Goal: Entertainment & Leisure: Consume media (video, audio)

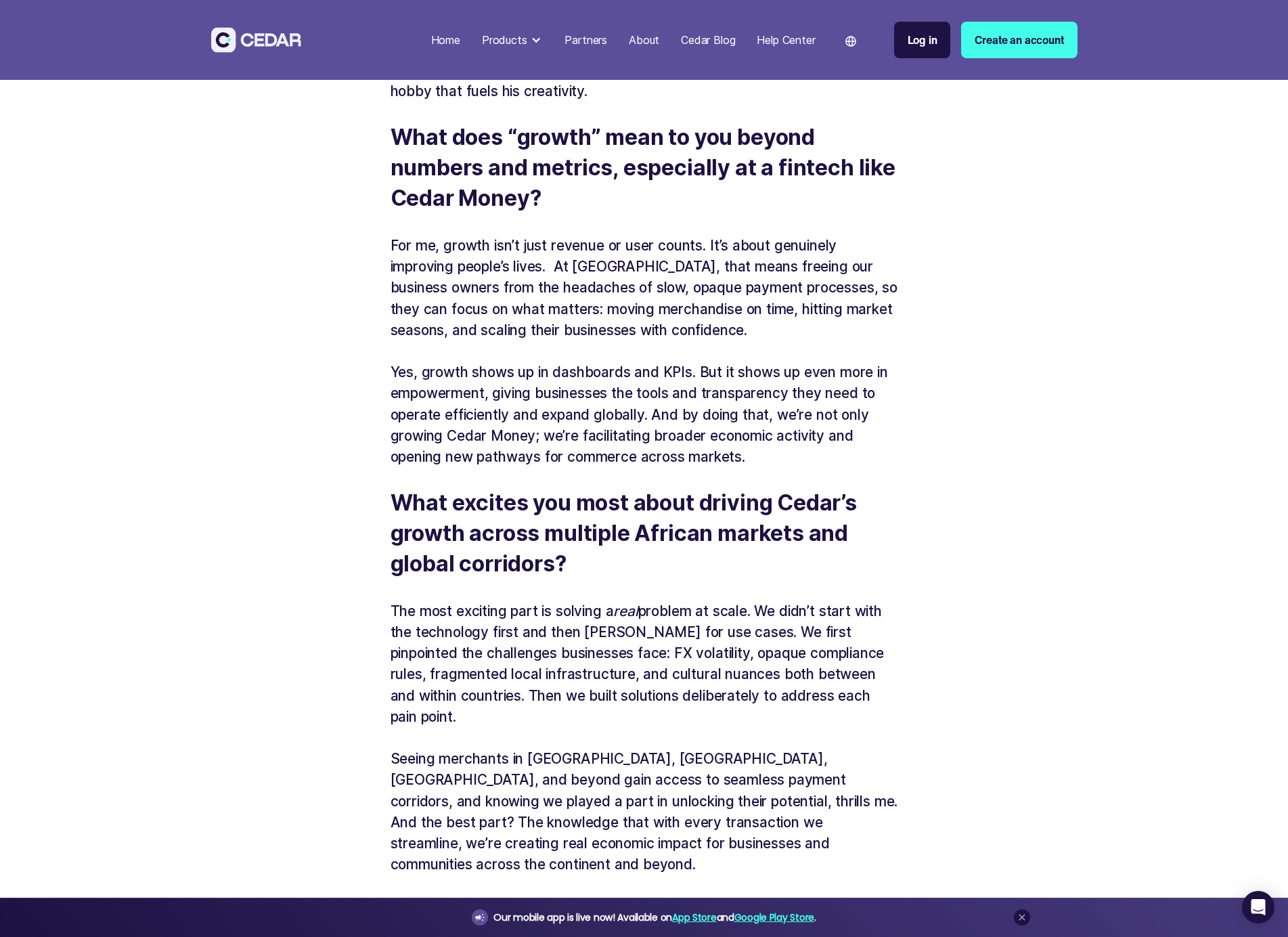
scroll to position [584, 0]
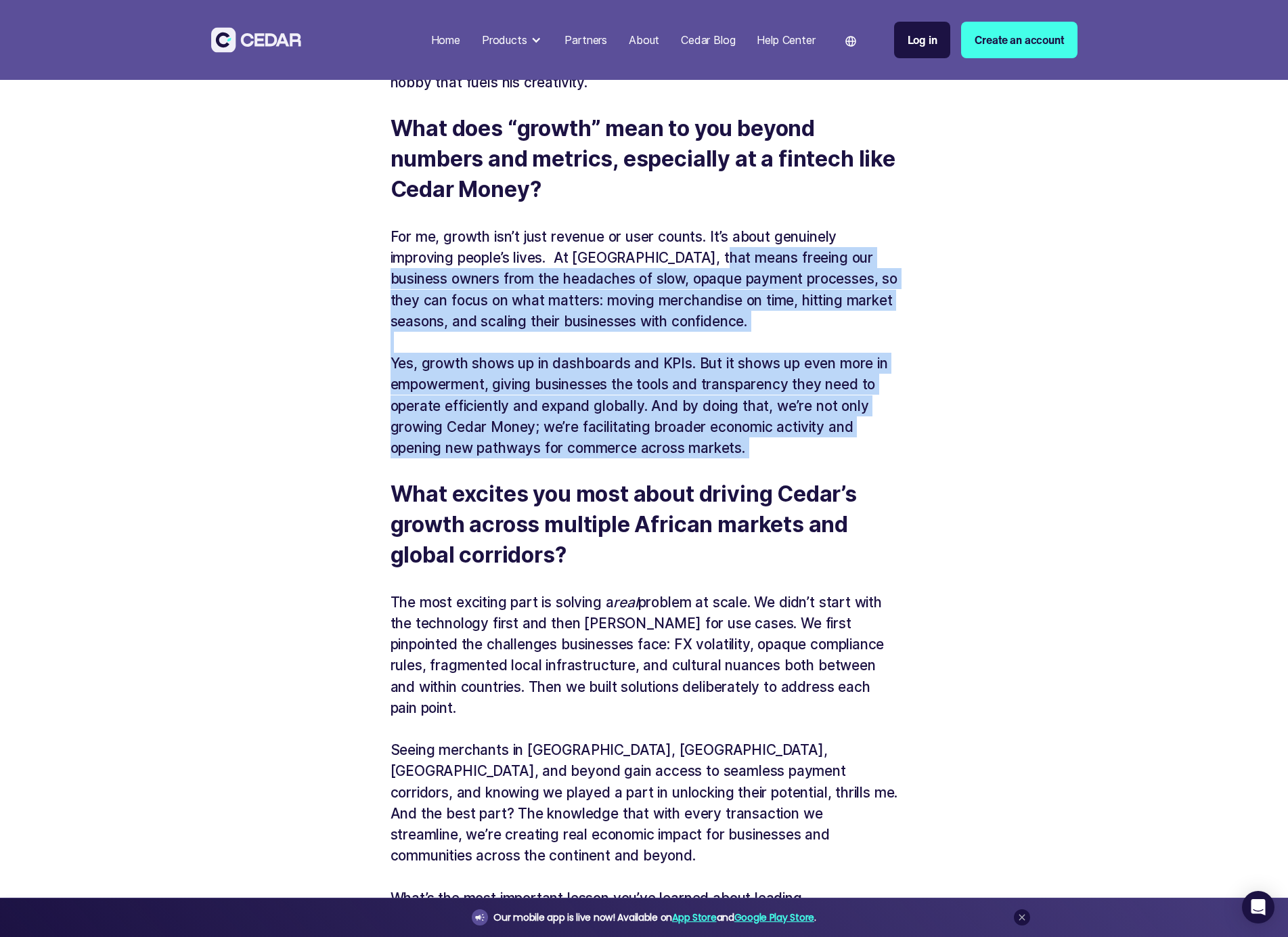
drag, startPoint x: 710, startPoint y: 268, endPoint x: 674, endPoint y: 507, distance: 241.7
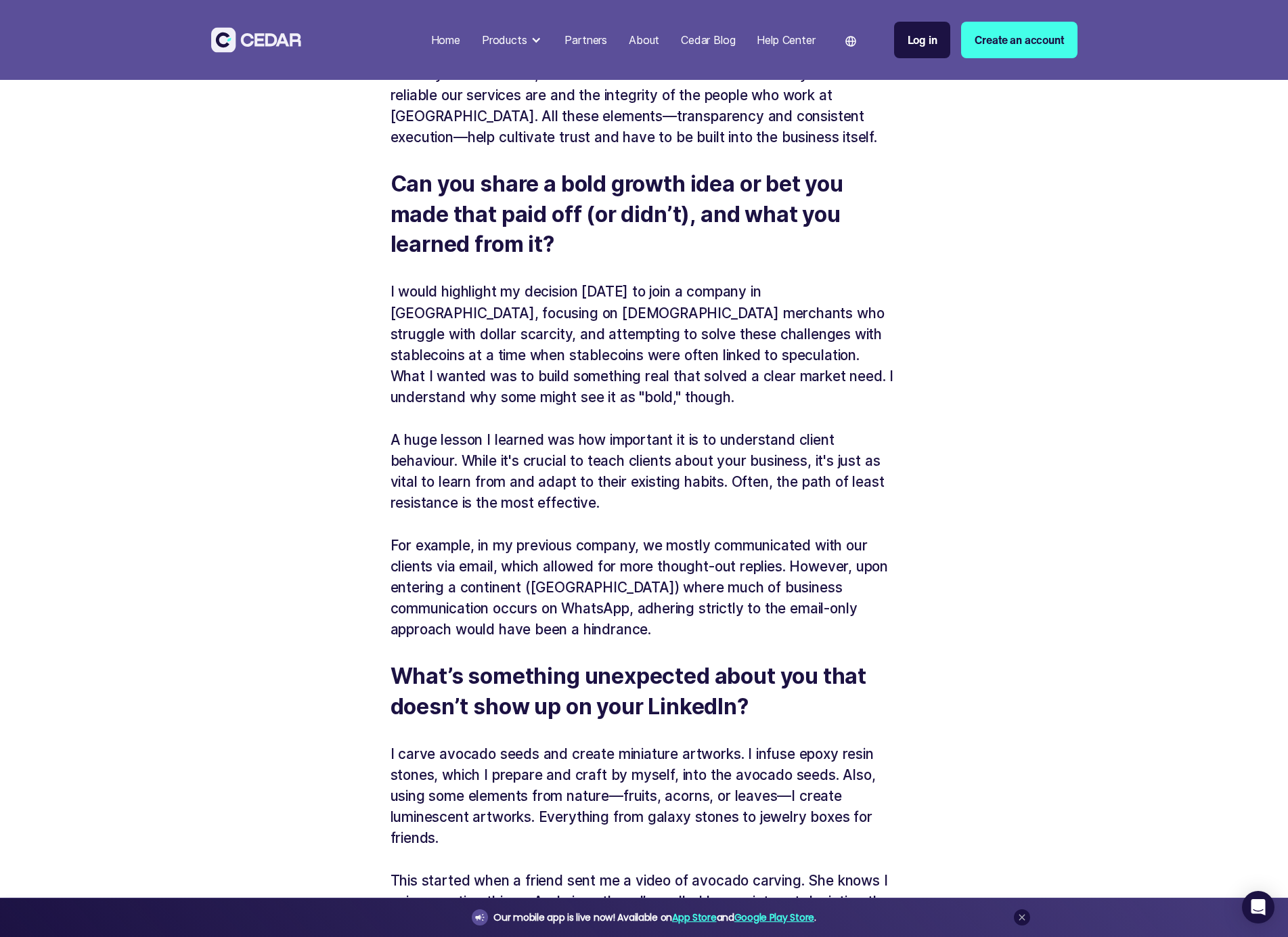
scroll to position [2542, 0]
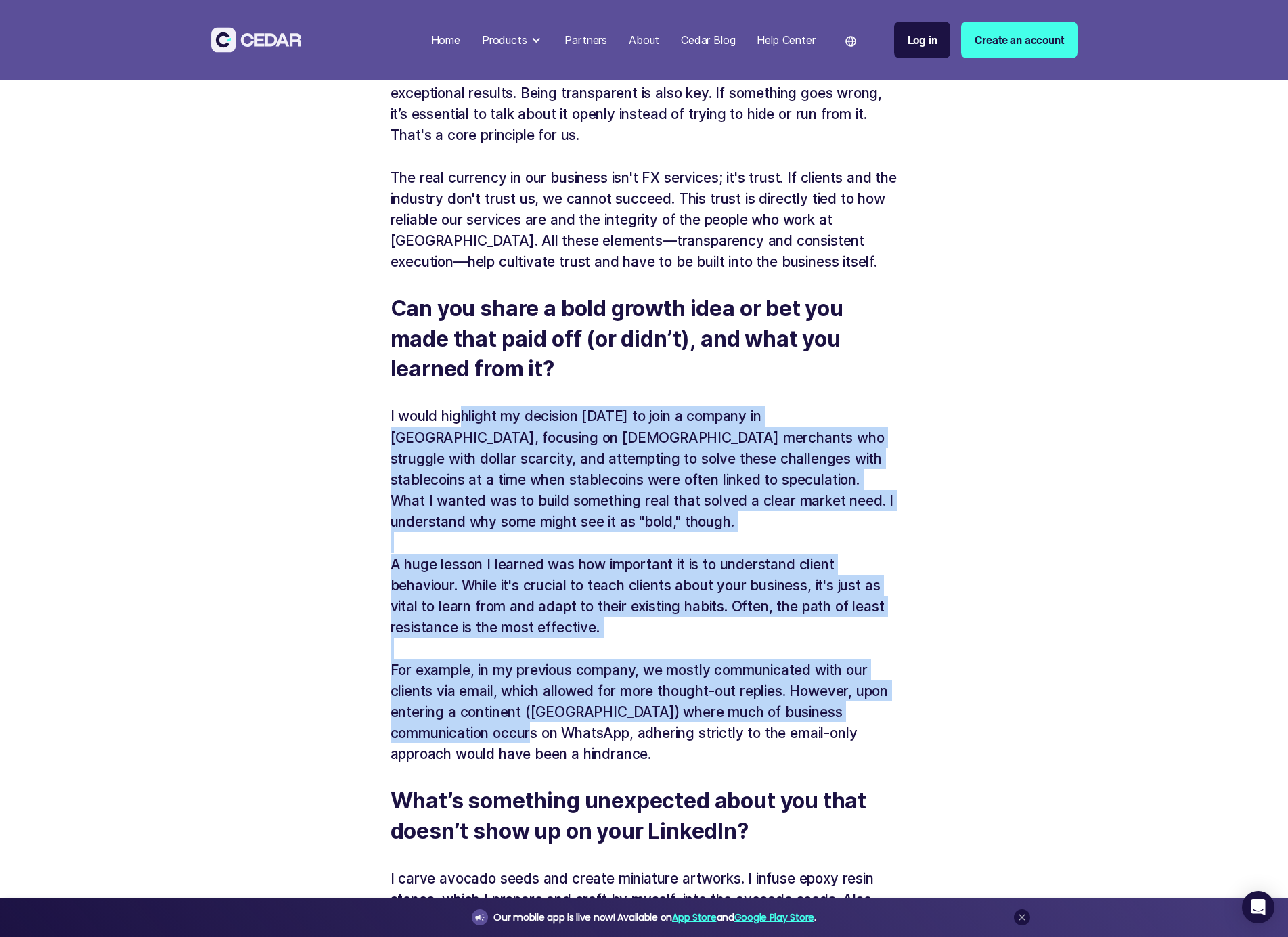
drag, startPoint x: 461, startPoint y: 394, endPoint x: 459, endPoint y: 722, distance: 328.0
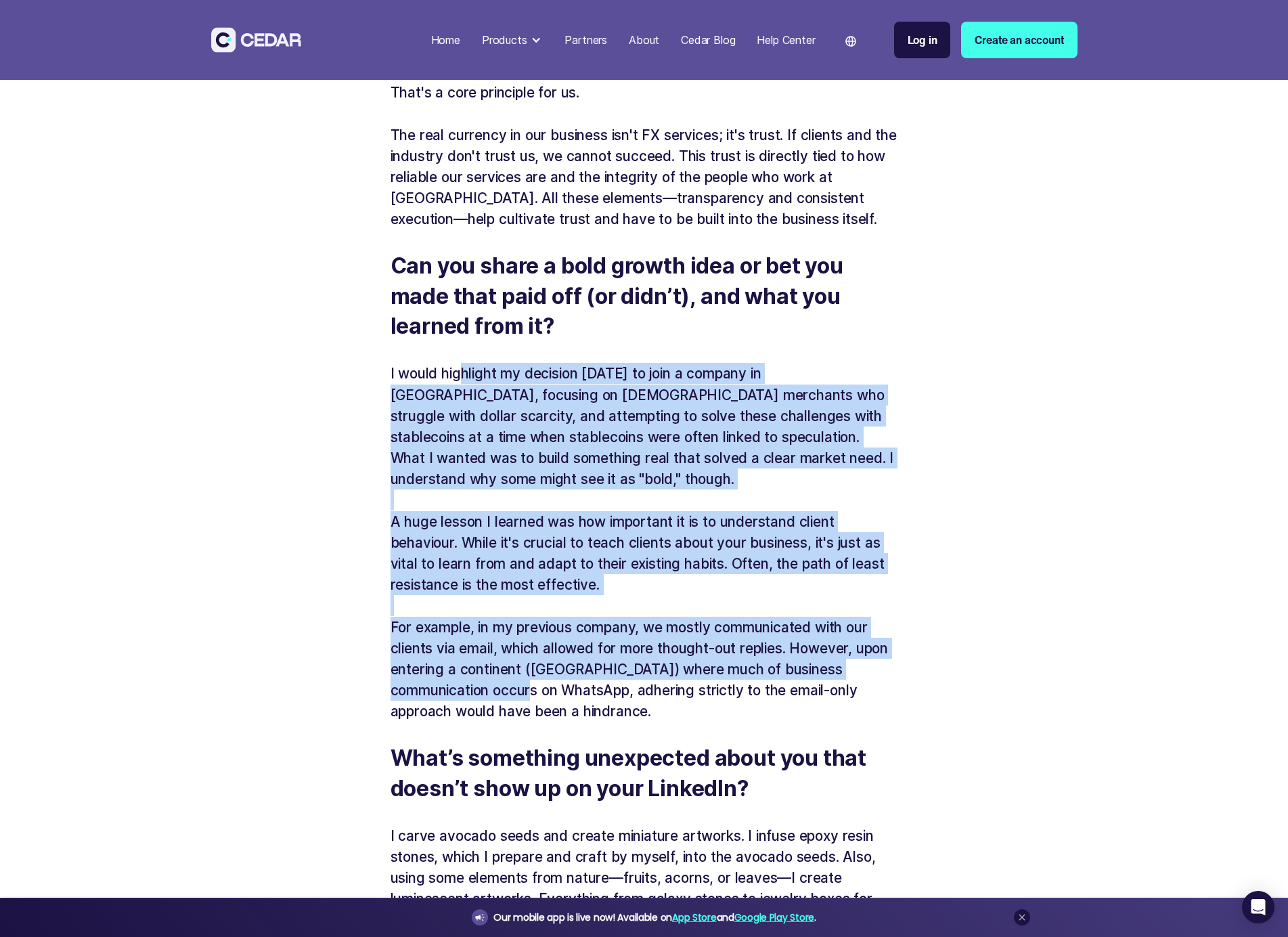
scroll to position [2933, 0]
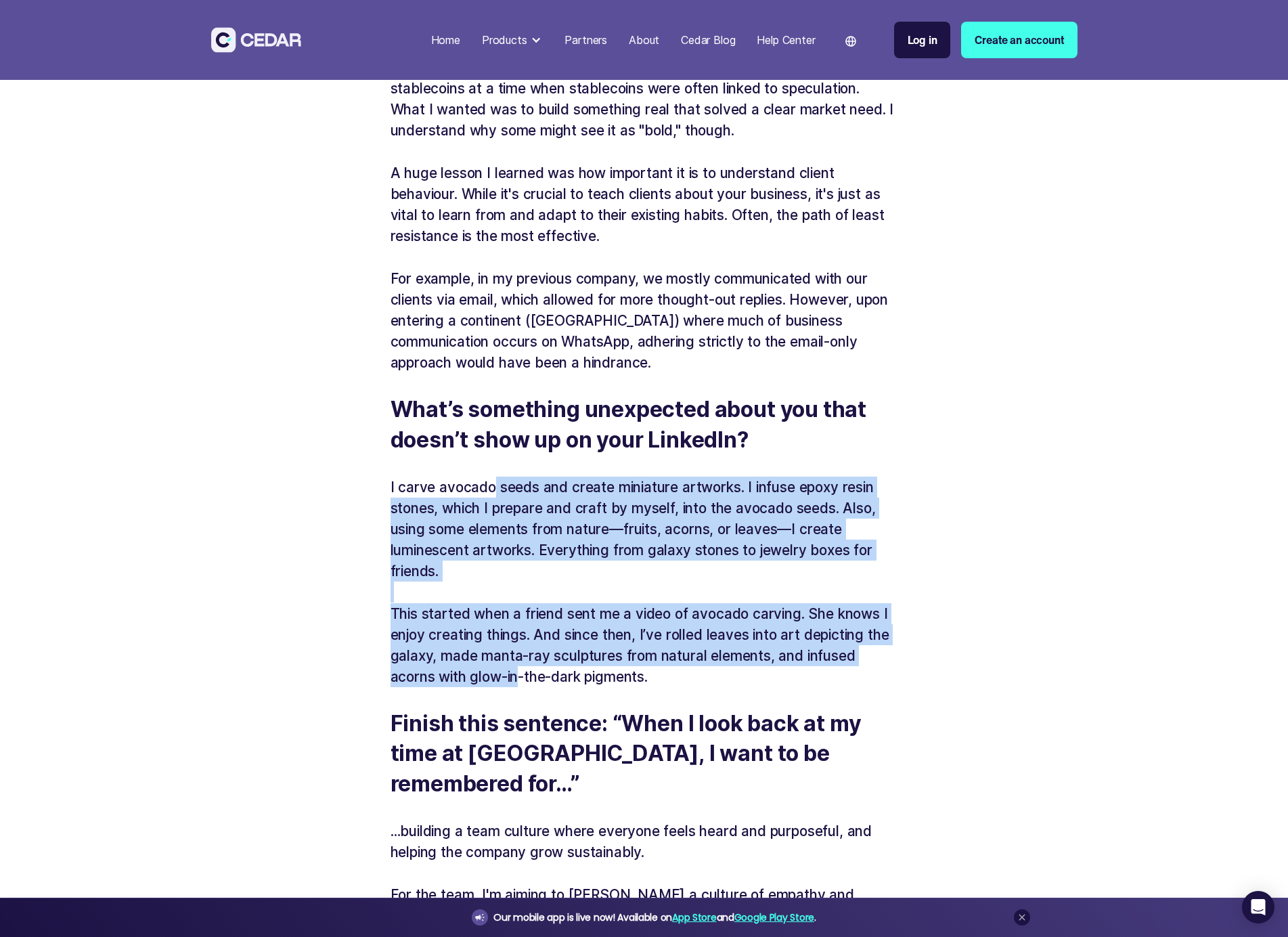
drag, startPoint x: 494, startPoint y: 465, endPoint x: 522, endPoint y: 662, distance: 199.0
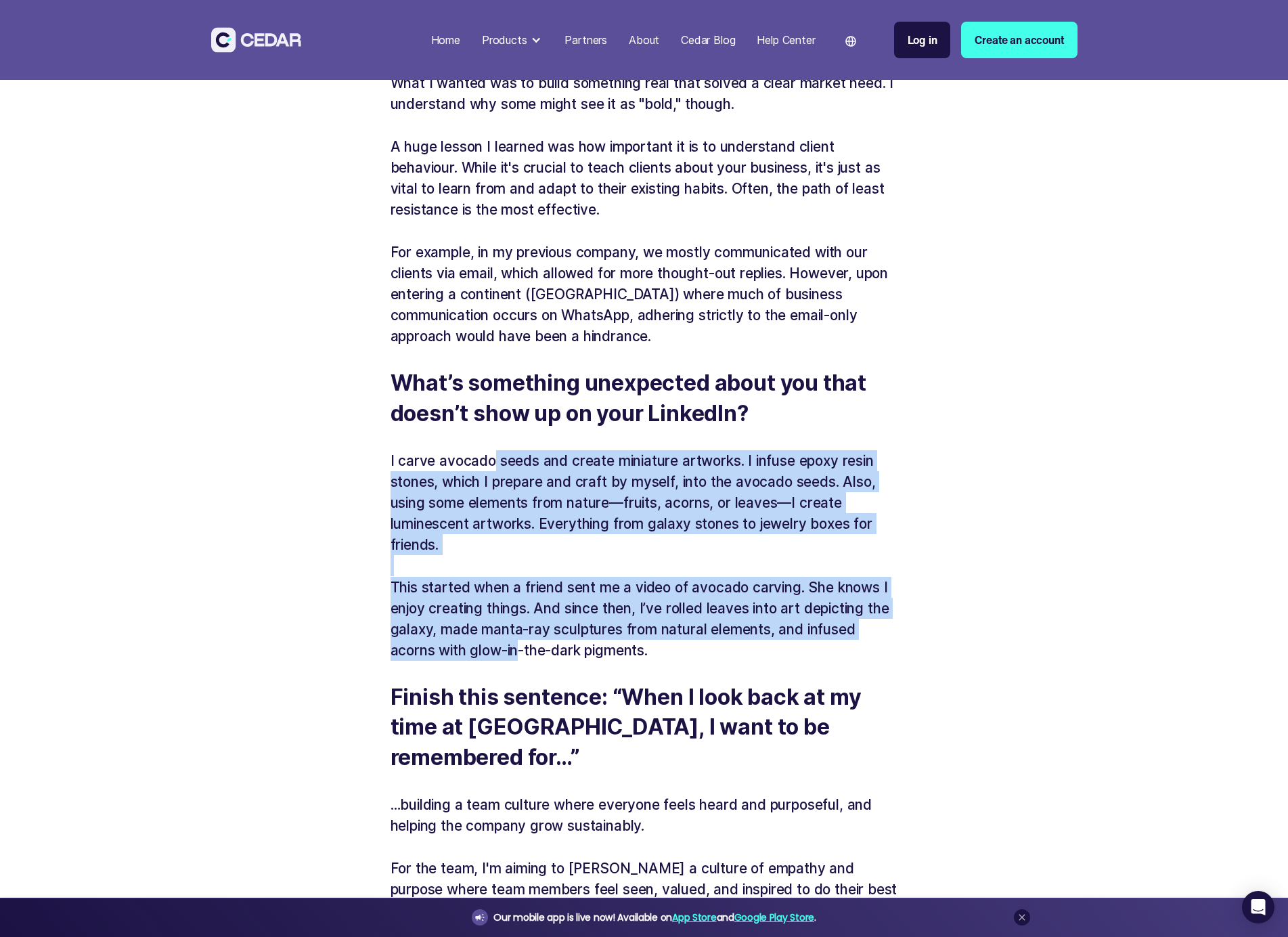
scroll to position [3107, 0]
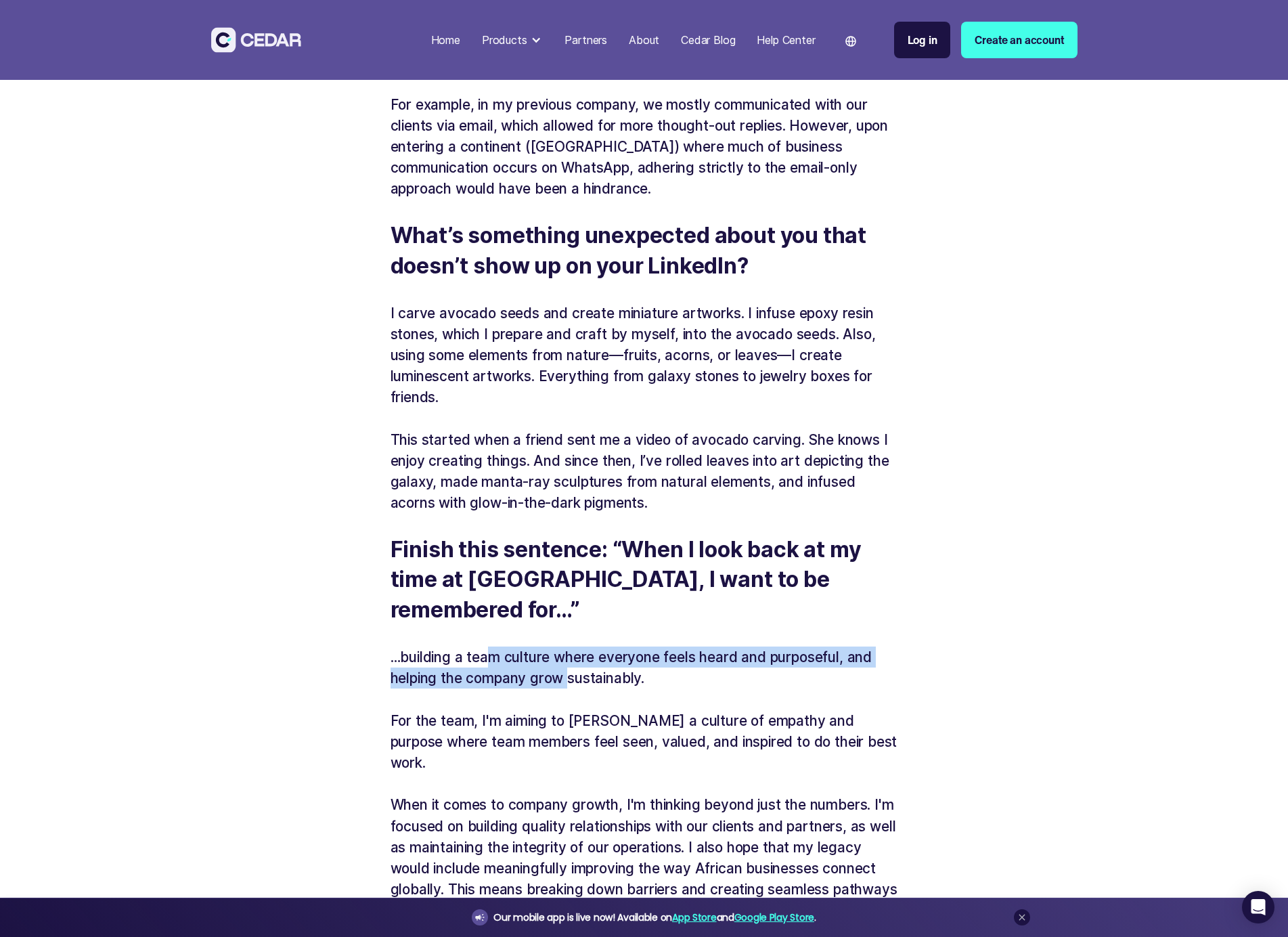
drag, startPoint x: 493, startPoint y: 598, endPoint x: 566, endPoint y: 633, distance: 81.0
click at [567, 647] on p "…building a team culture where everyone feels heard and purposeful, and helping…" at bounding box center [644, 668] width 508 height 42
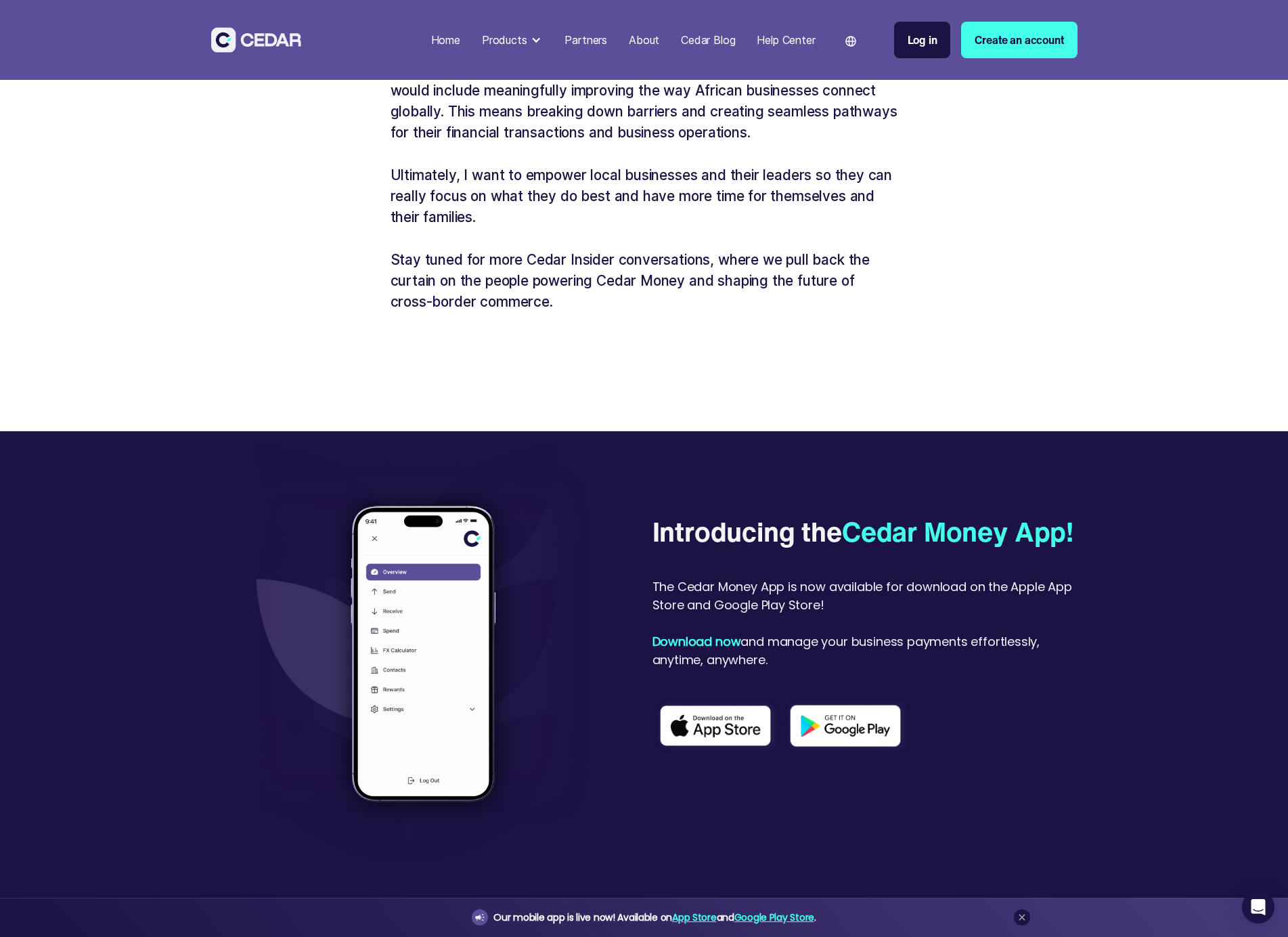
scroll to position [3695, 0]
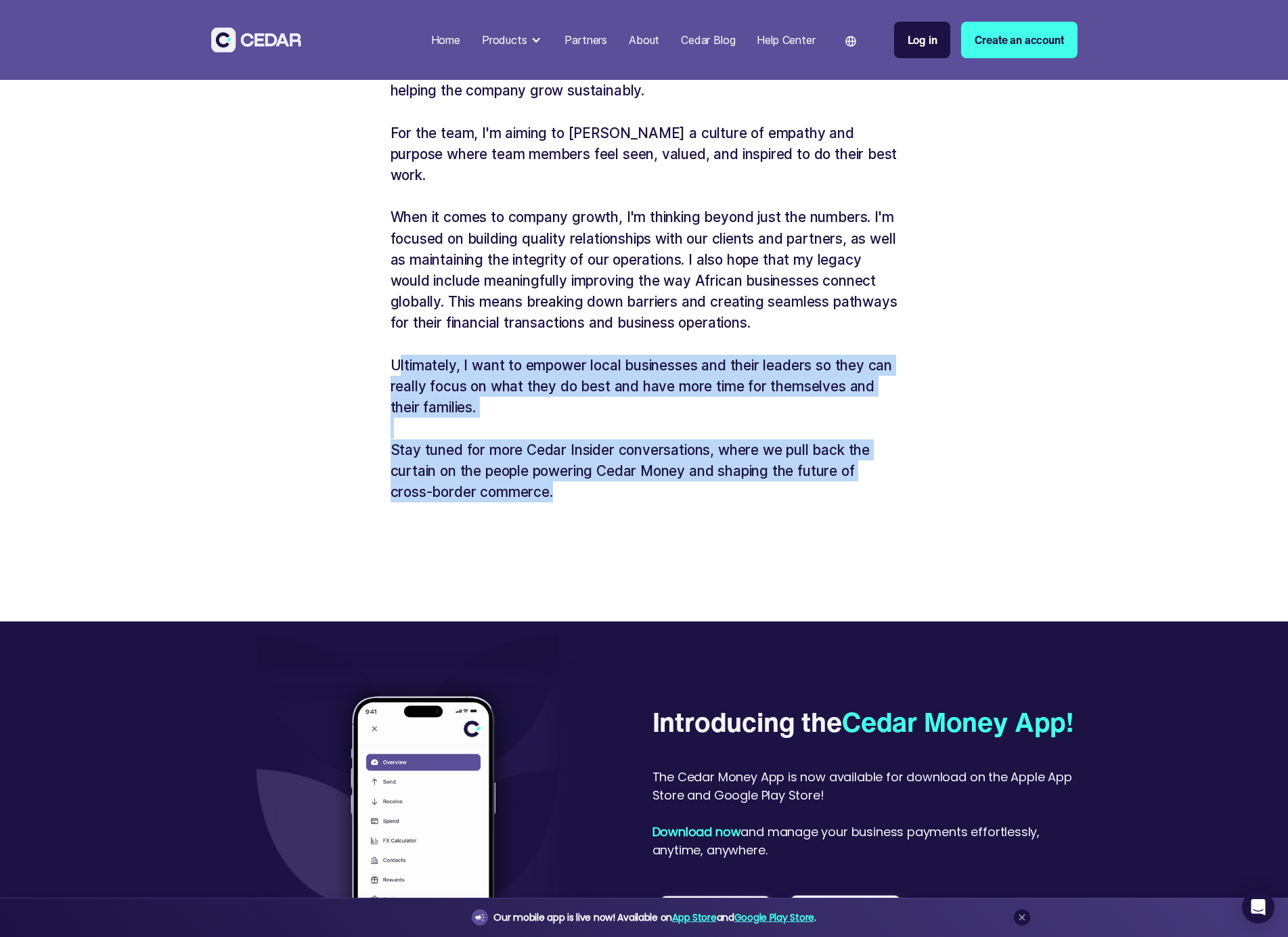
drag, startPoint x: 555, startPoint y: 419, endPoint x: 396, endPoint y: 289, distance: 205.4
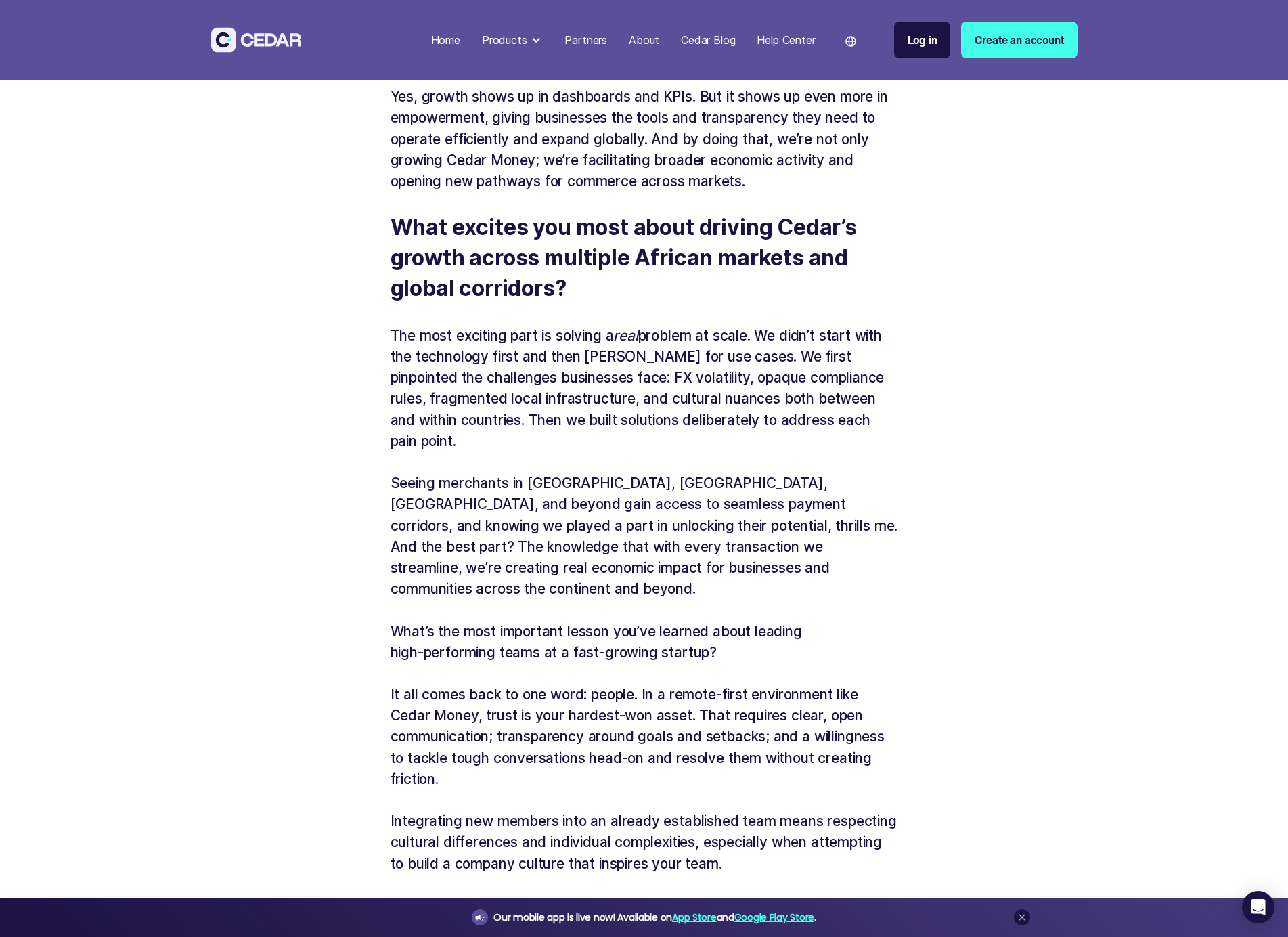
scroll to position [0, 0]
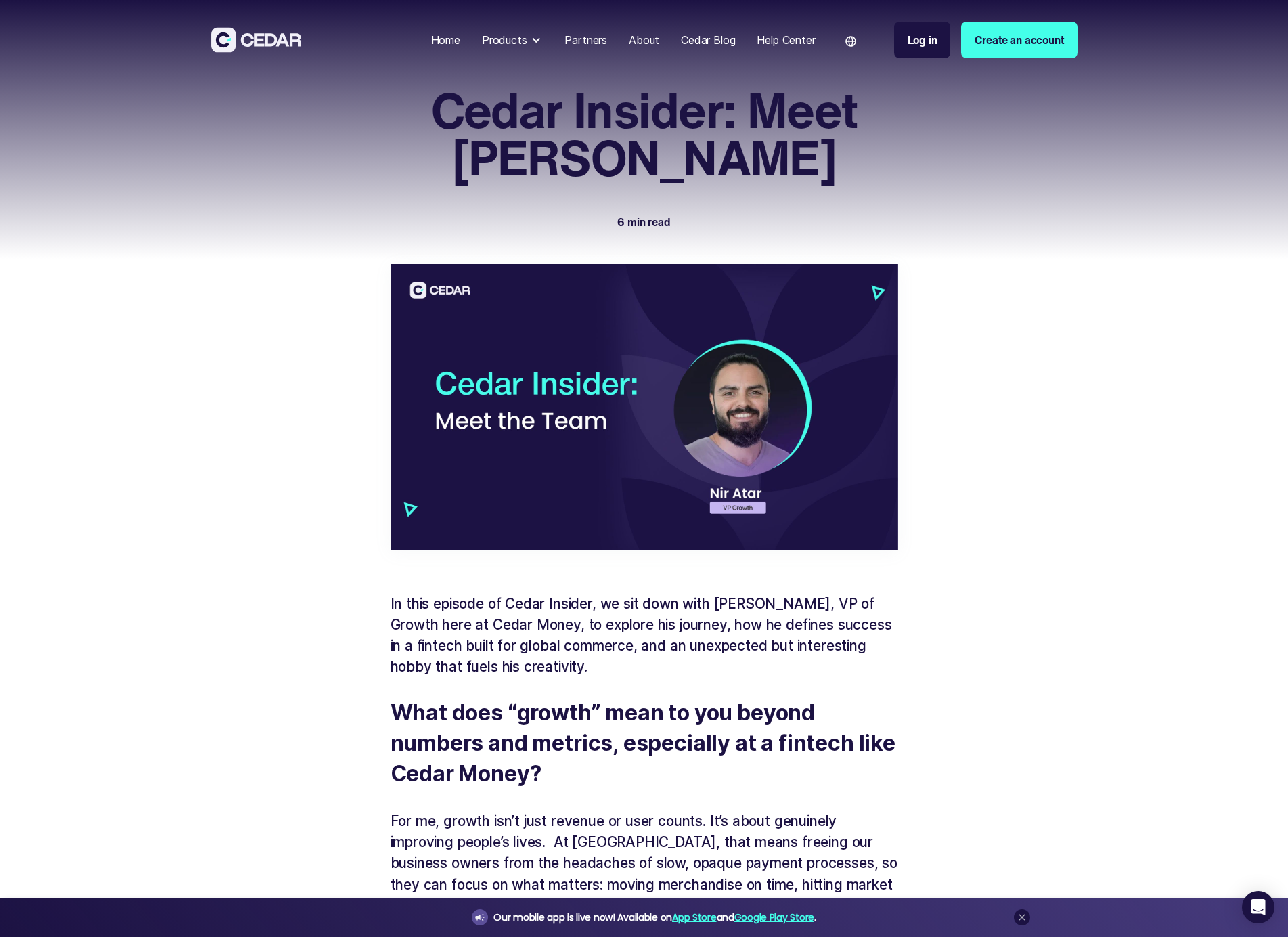
click at [717, 456] on img at bounding box center [644, 407] width 508 height 286
